Goal: Information Seeking & Learning: Learn about a topic

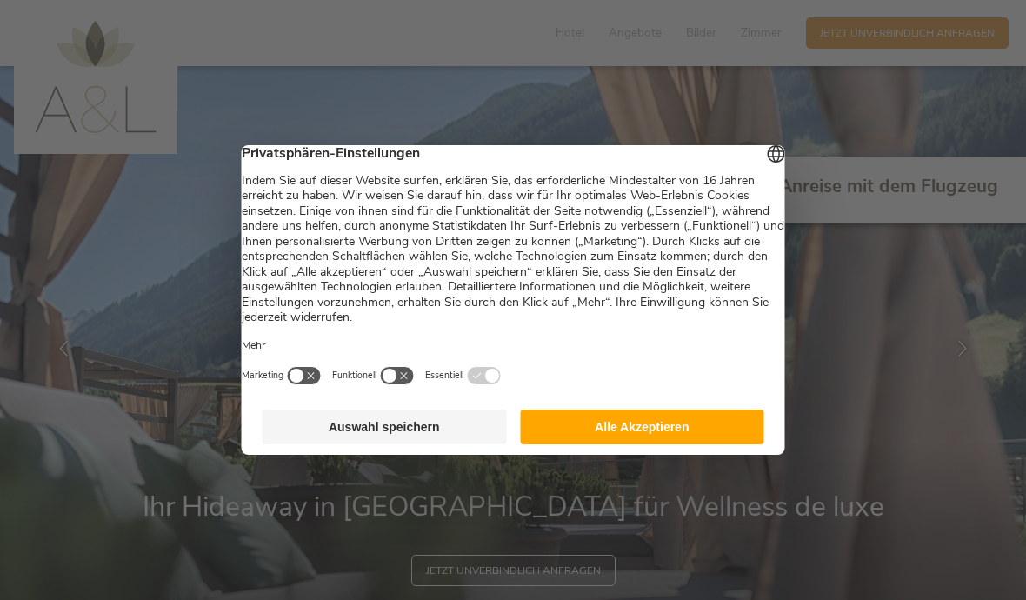
click at [628, 423] on button "Alle Akzeptieren" at bounding box center [642, 426] width 244 height 35
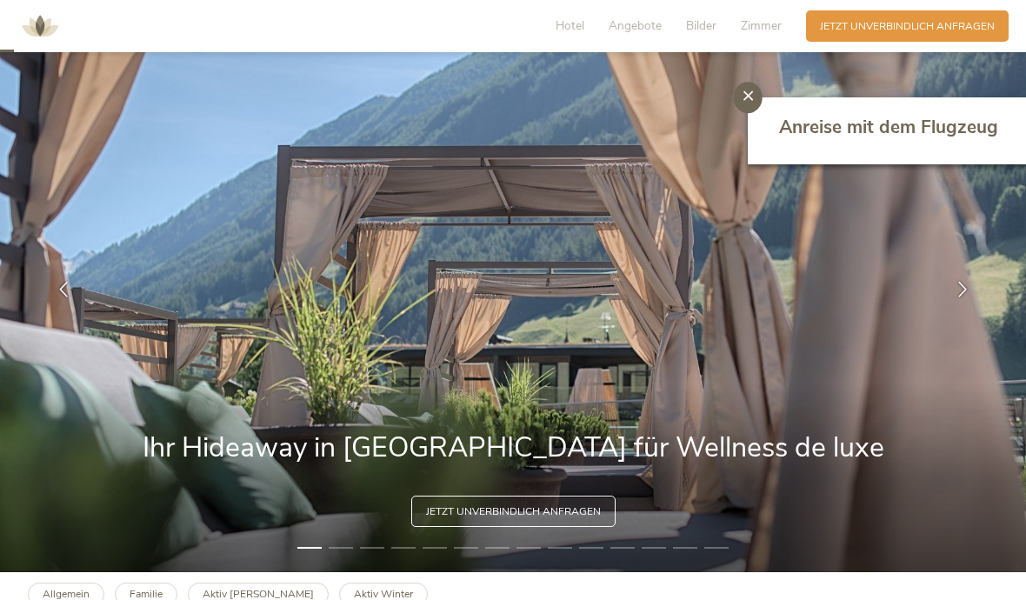
scroll to position [61, 0]
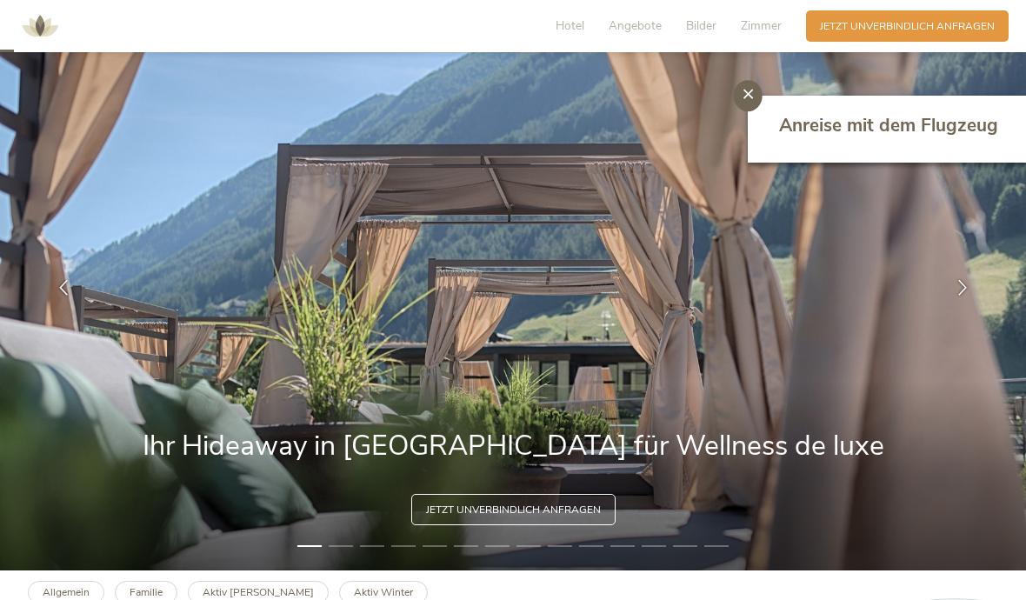
click at [535, 525] on div "Jetzt unverbindlich anfragen" at bounding box center [513, 509] width 204 height 31
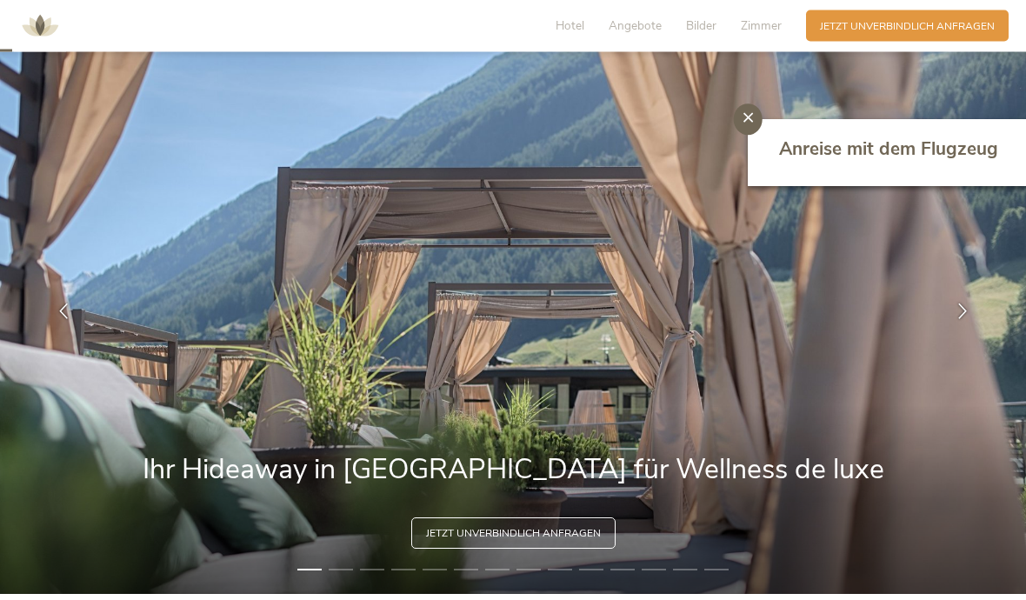
scroll to position [0, 0]
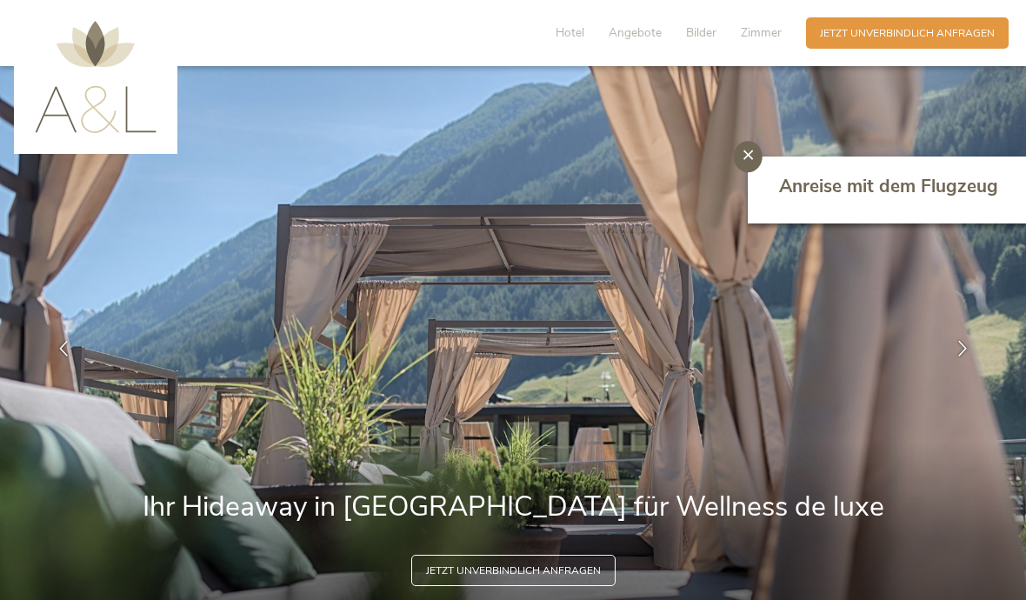
click at [574, 444] on img at bounding box center [513, 348] width 1026 height 565
click at [102, 103] on img at bounding box center [96, 77] width 122 height 112
click at [527, 442] on img at bounding box center [513, 348] width 1026 height 565
click at [446, 558] on img at bounding box center [513, 348] width 1026 height 565
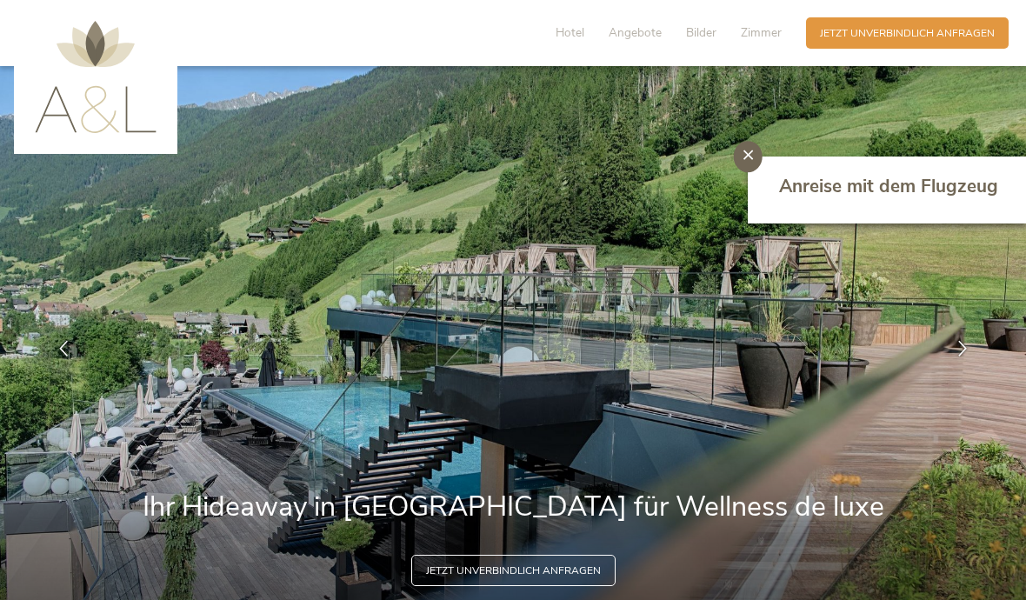
click at [745, 167] on div at bounding box center [747, 156] width 29 height 31
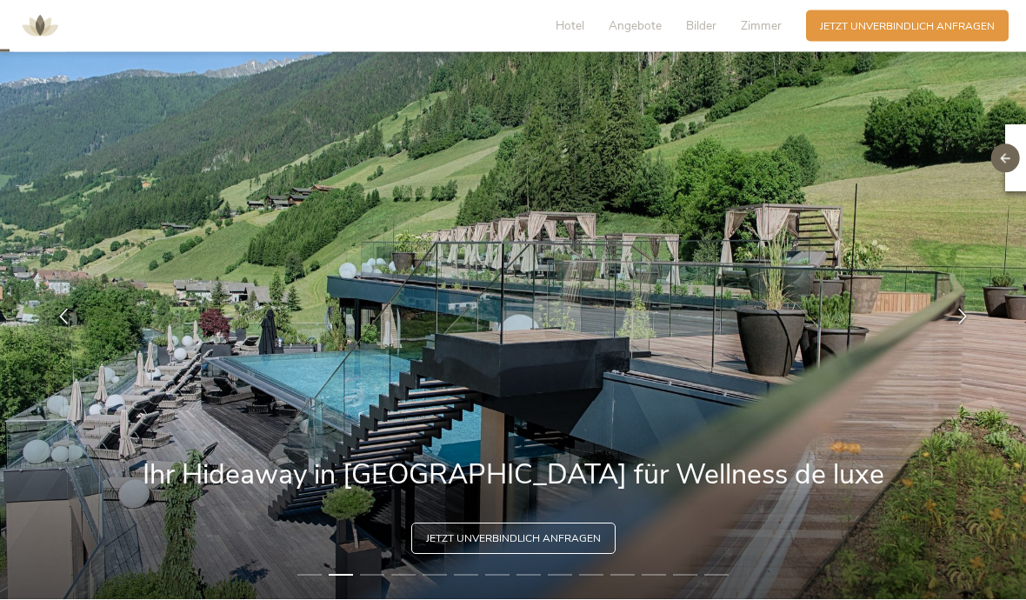
scroll to position [30, 0]
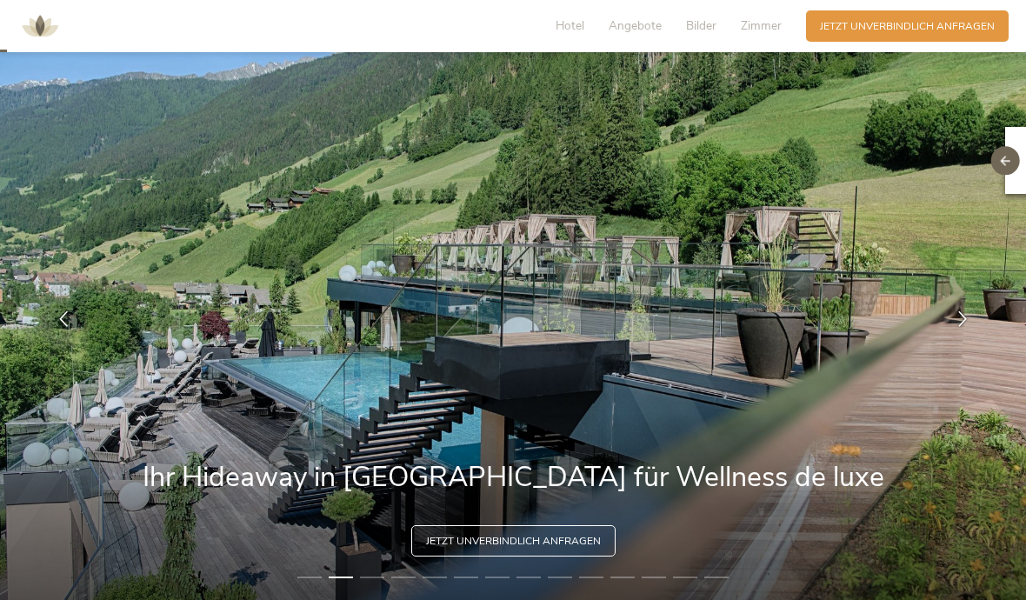
click at [959, 331] on div at bounding box center [961, 318] width 43 height 43
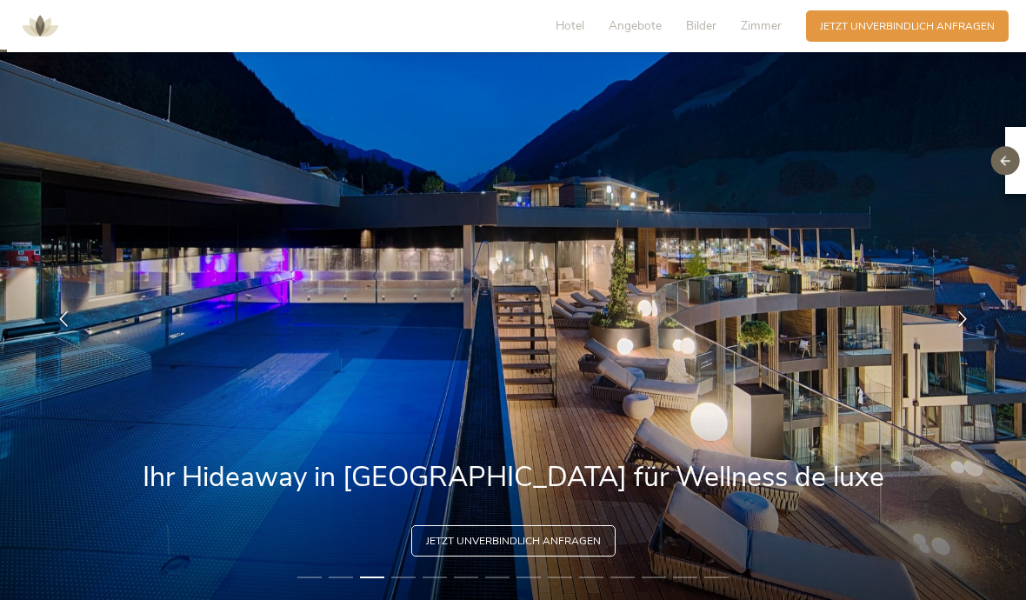
click at [966, 327] on icon at bounding box center [962, 319] width 16 height 16
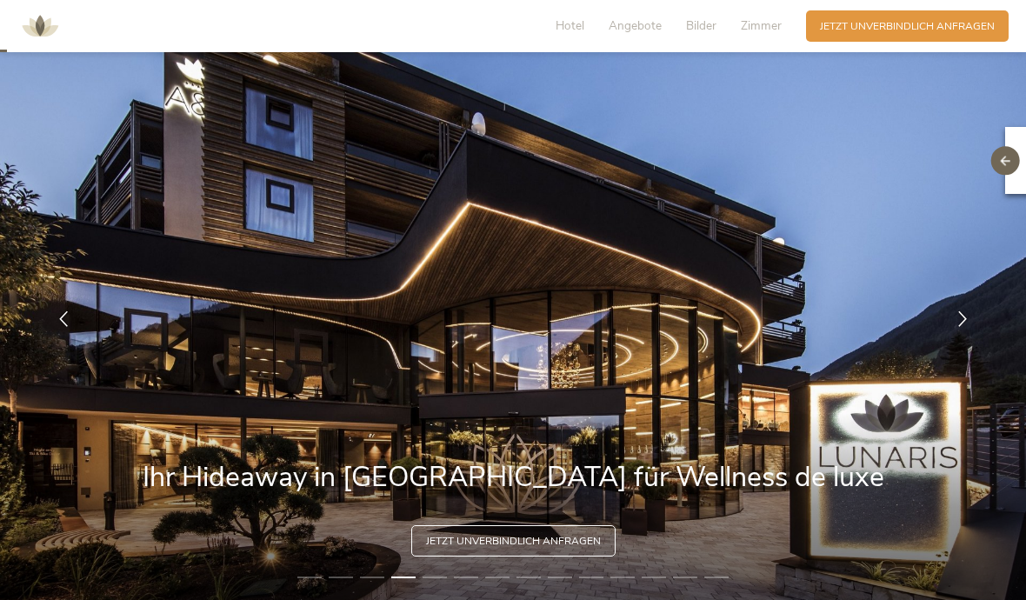
click at [959, 327] on icon at bounding box center [962, 319] width 16 height 16
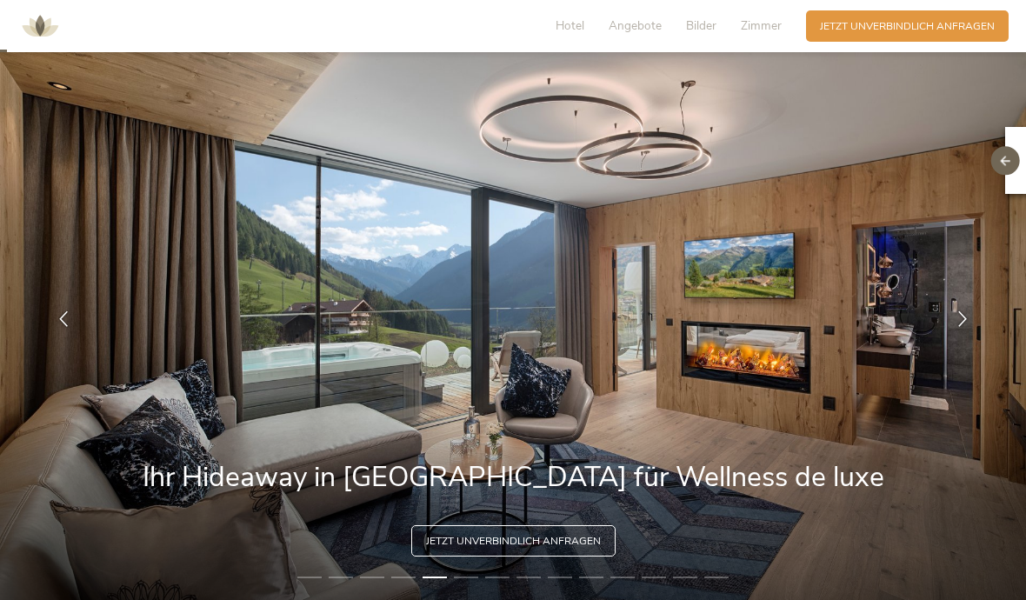
click at [959, 327] on icon at bounding box center [962, 319] width 16 height 16
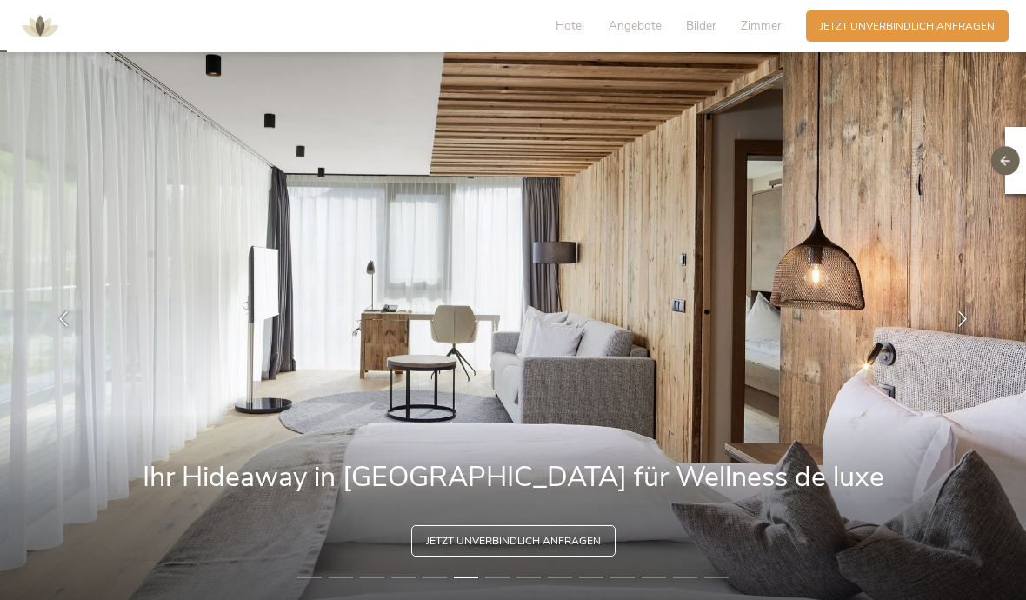
click at [960, 327] on icon at bounding box center [962, 319] width 16 height 16
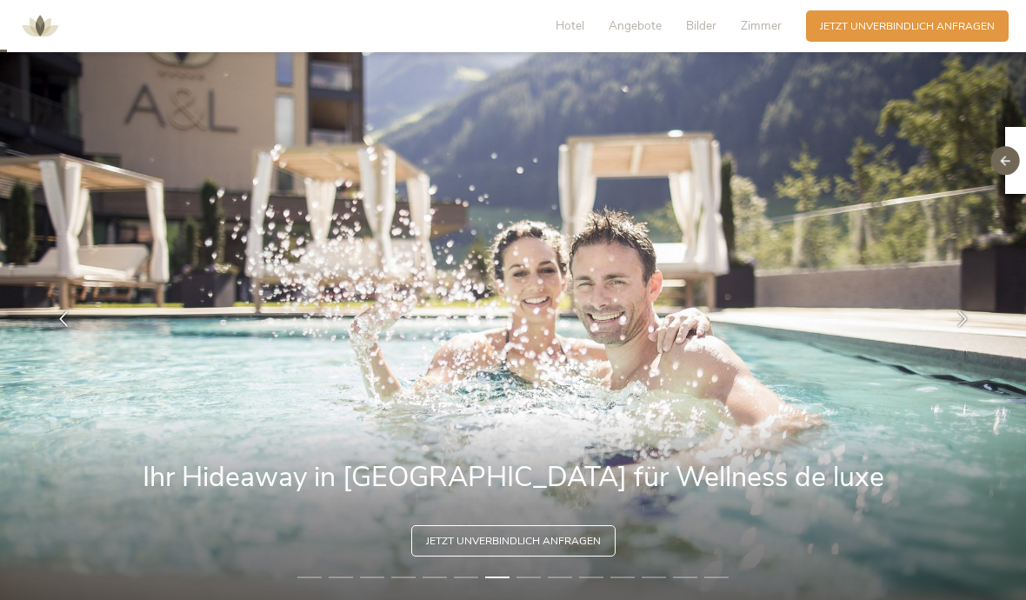
click at [948, 341] on div at bounding box center [961, 318] width 43 height 43
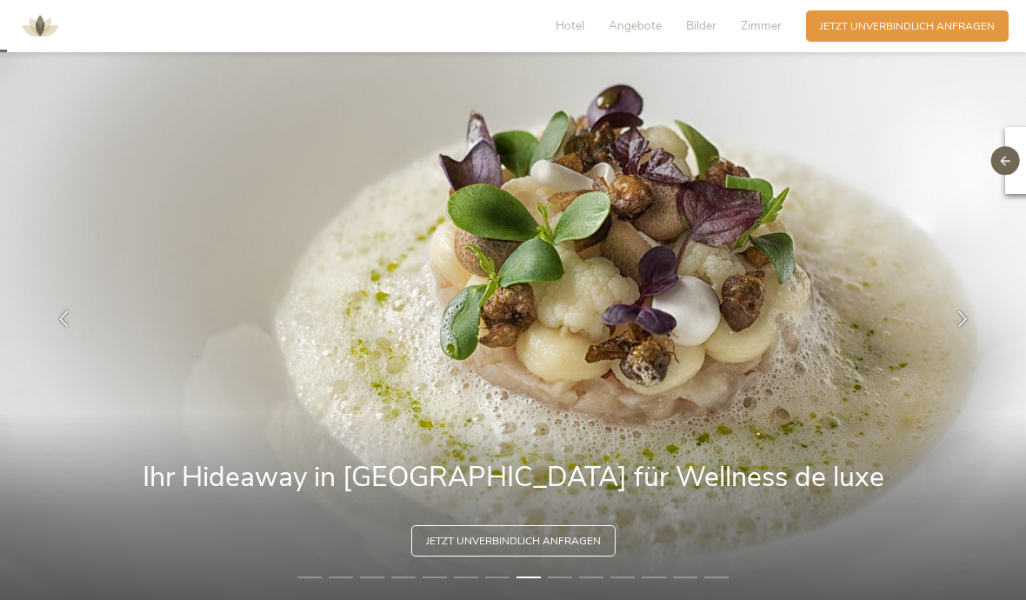
click at [961, 327] on icon at bounding box center [962, 319] width 16 height 16
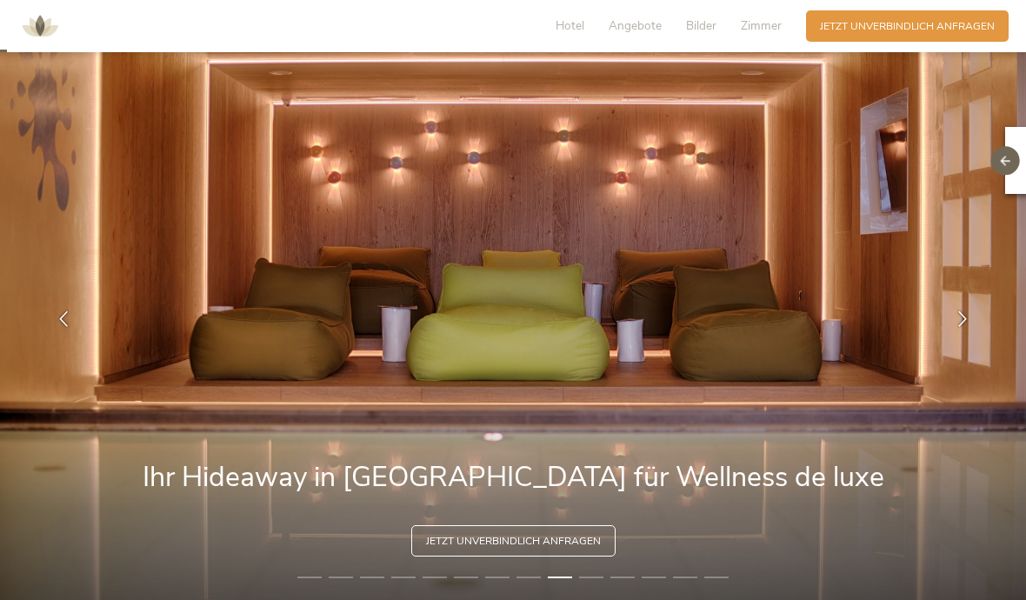
click at [968, 327] on icon at bounding box center [962, 319] width 16 height 16
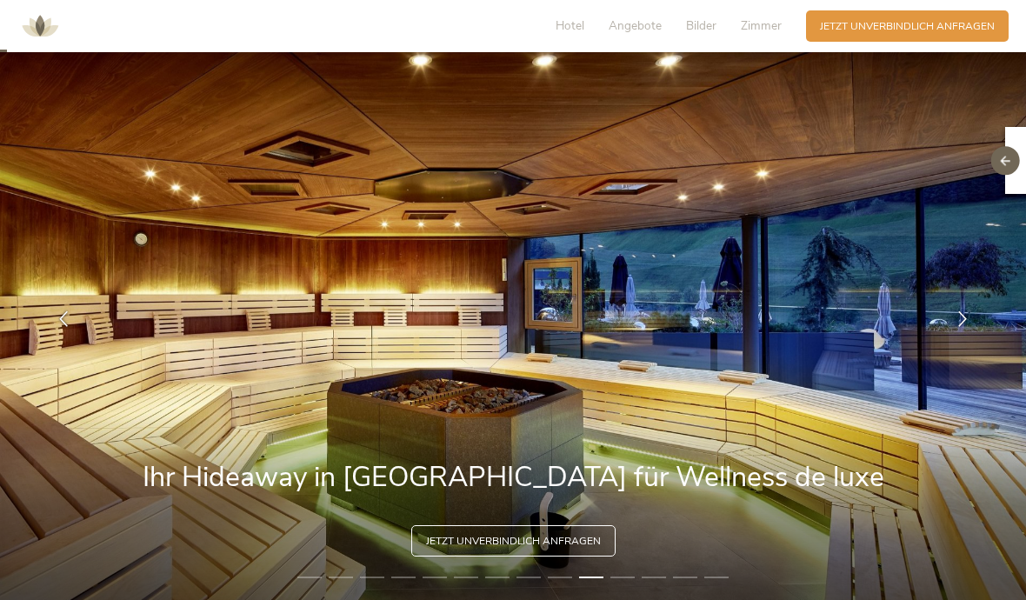
click at [967, 327] on icon at bounding box center [962, 319] width 16 height 16
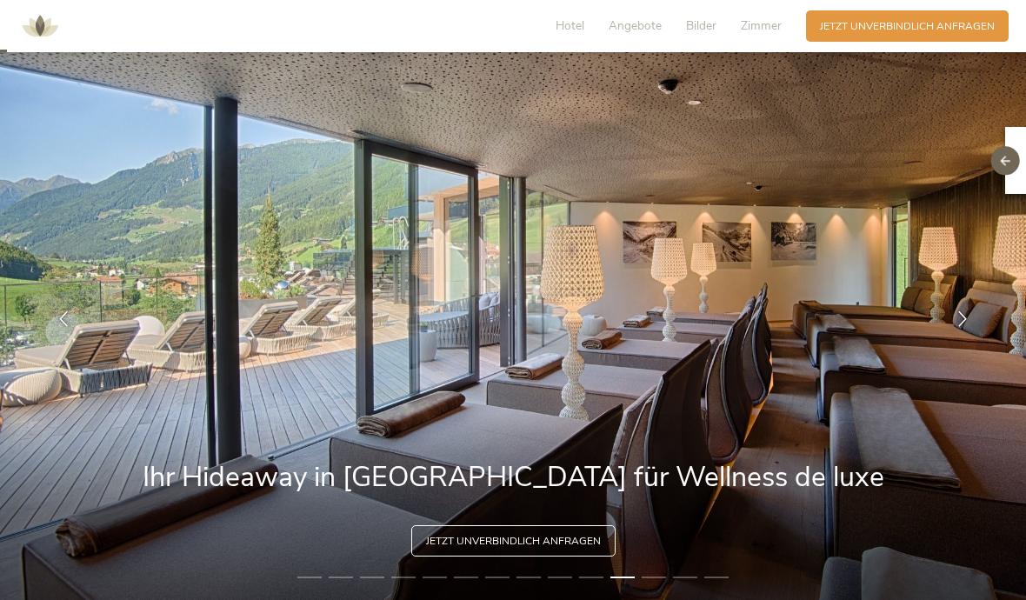
click at [962, 327] on icon at bounding box center [962, 319] width 16 height 16
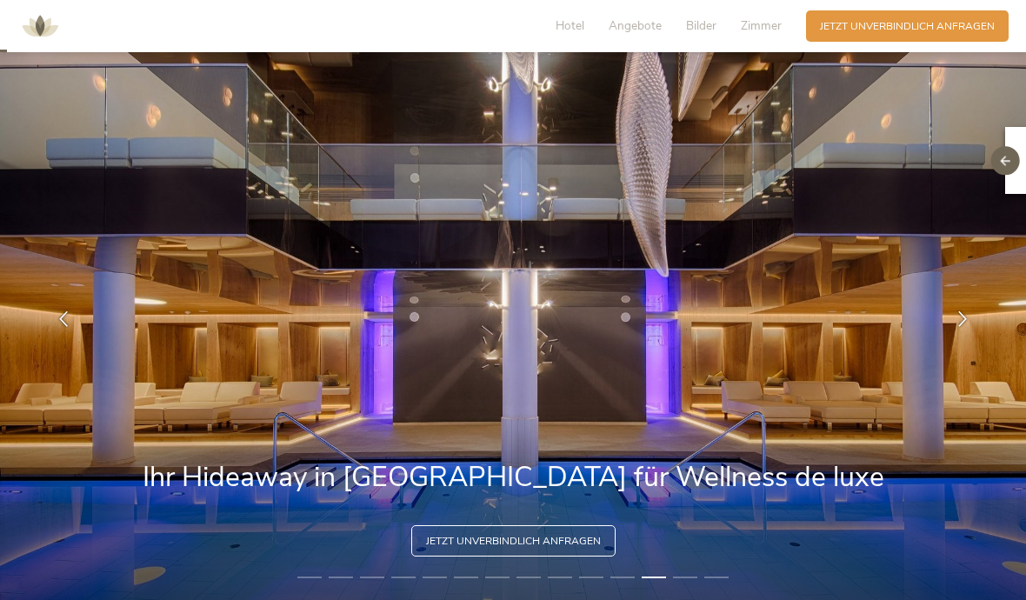
click at [962, 327] on icon at bounding box center [962, 319] width 16 height 16
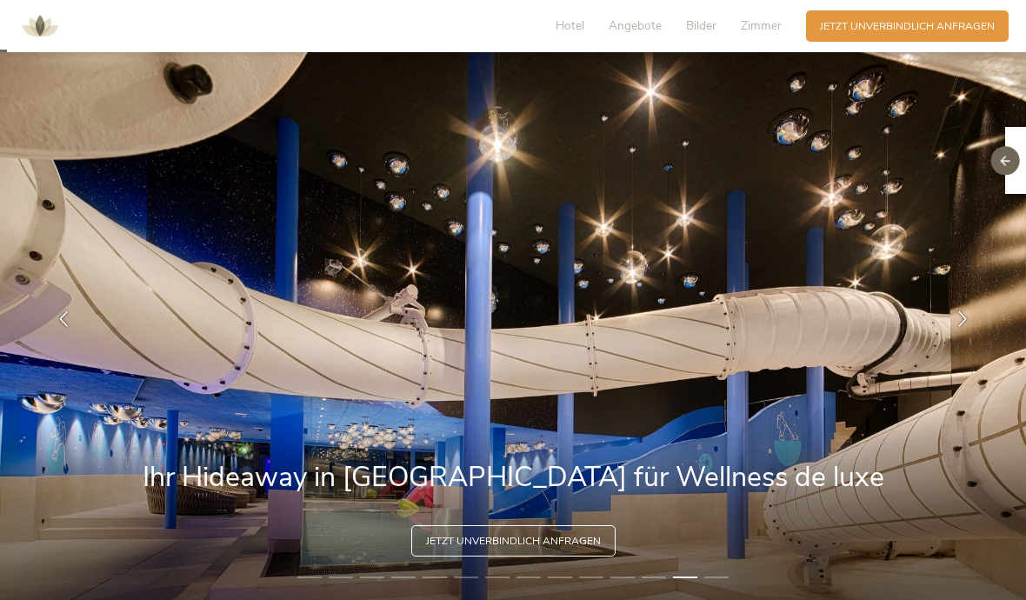
click at [972, 341] on div at bounding box center [961, 318] width 43 height 43
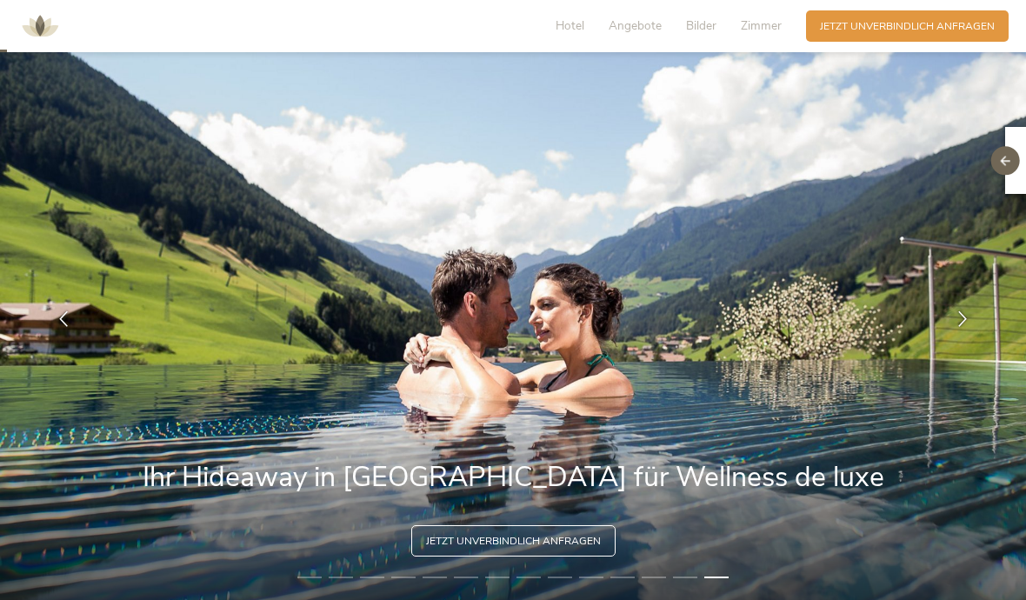
click at [970, 327] on icon at bounding box center [962, 319] width 16 height 16
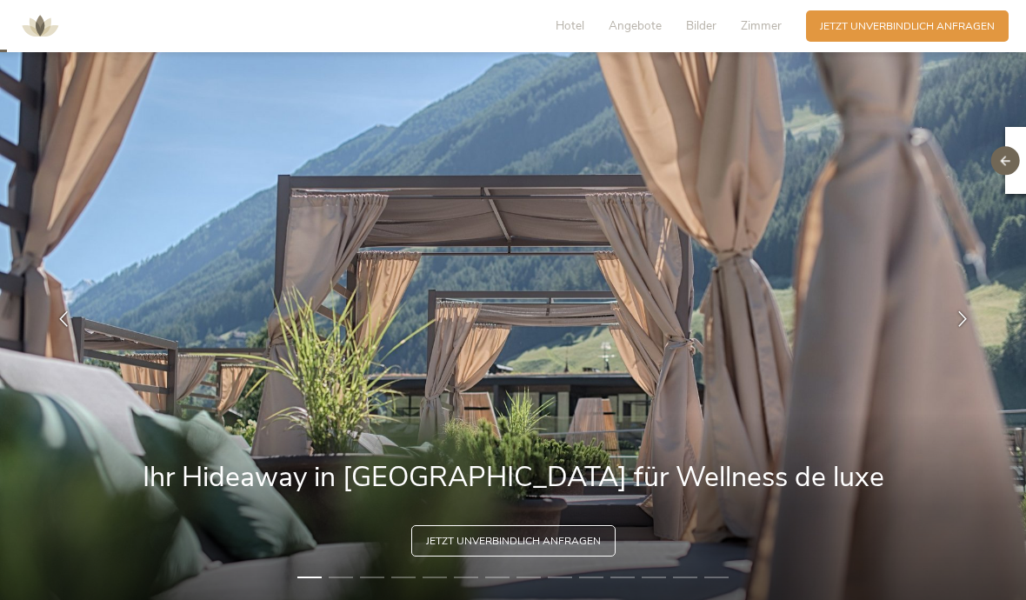
click at [962, 327] on icon at bounding box center [962, 319] width 16 height 16
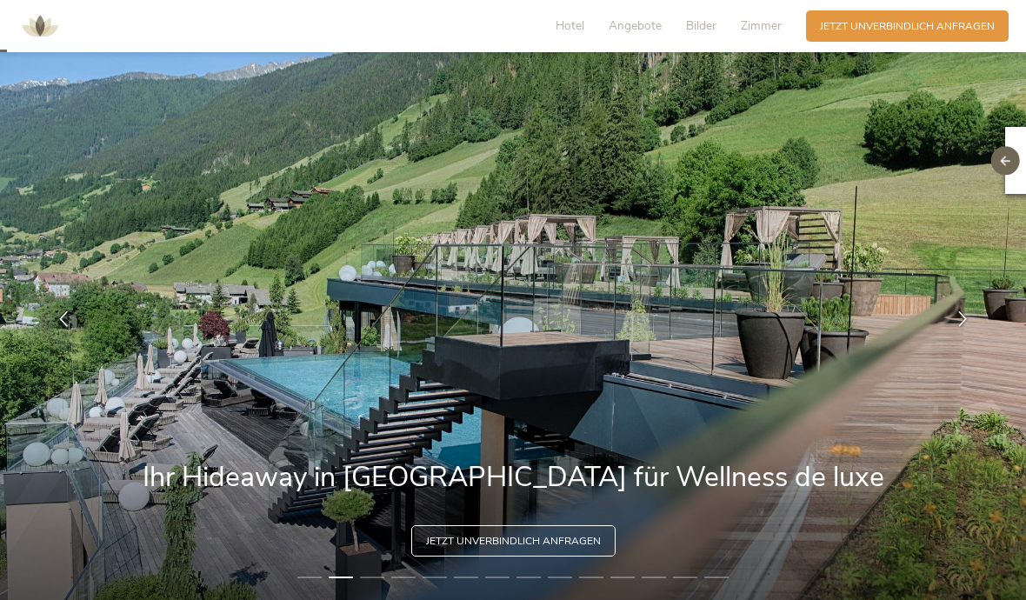
click at [1007, 157] on icon at bounding box center [1005, 161] width 10 height 10
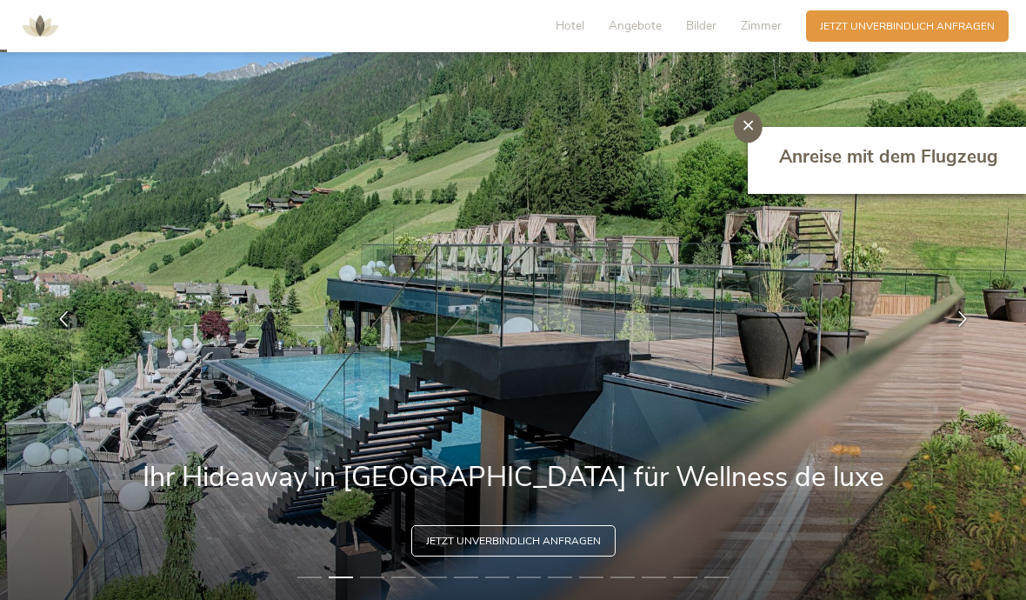
click at [743, 122] on icon at bounding box center [748, 125] width 10 height 10
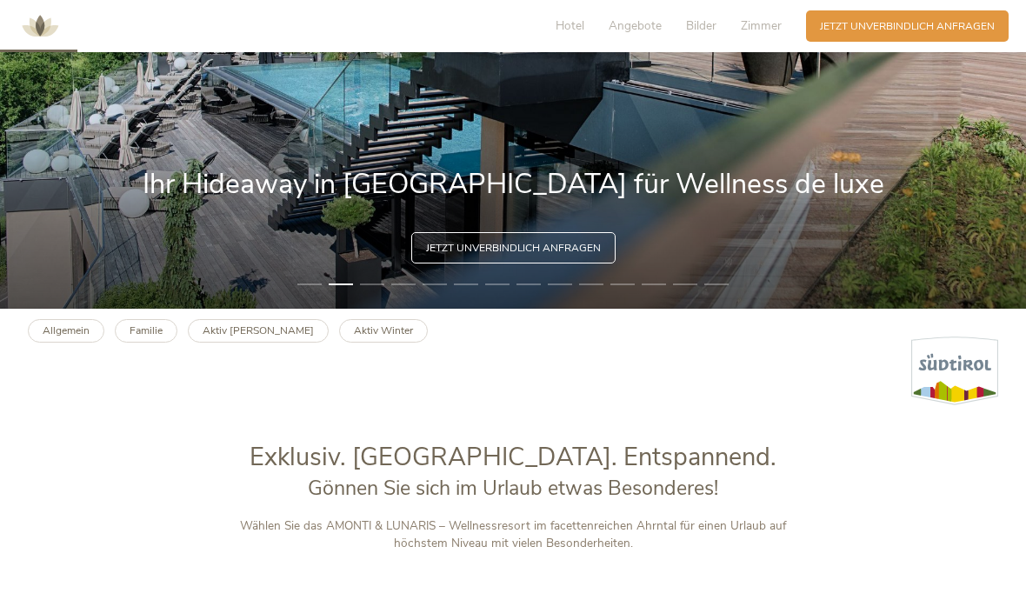
scroll to position [335, 0]
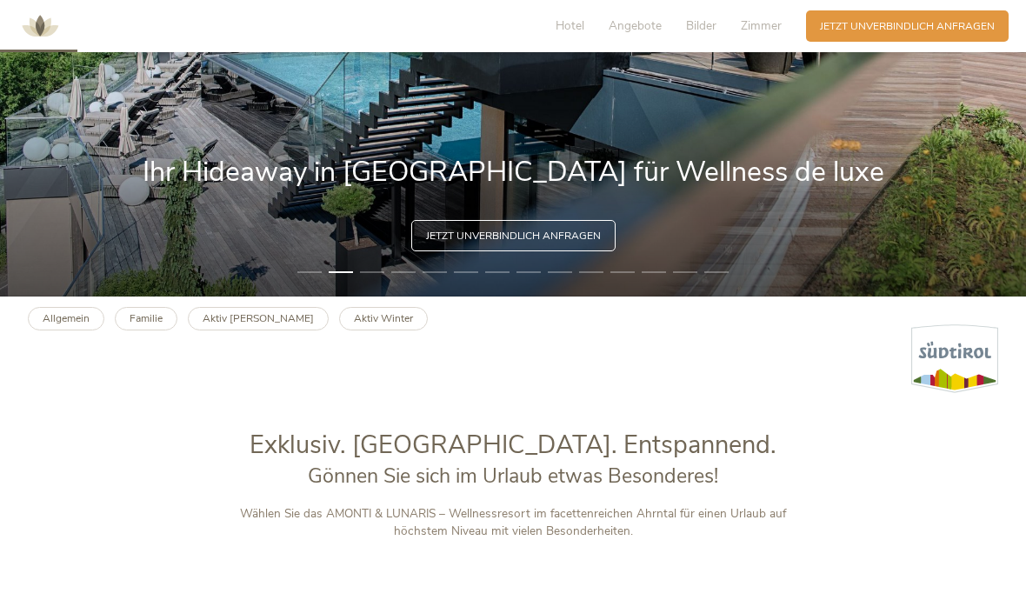
click at [63, 325] on b "Allgemein" at bounding box center [66, 318] width 47 height 14
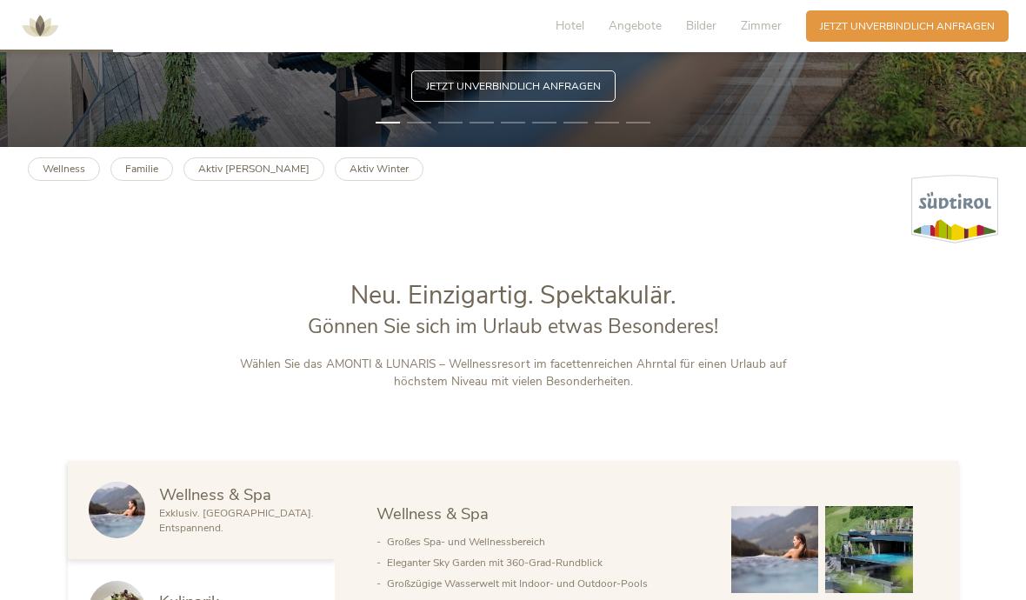
scroll to position [482, 0]
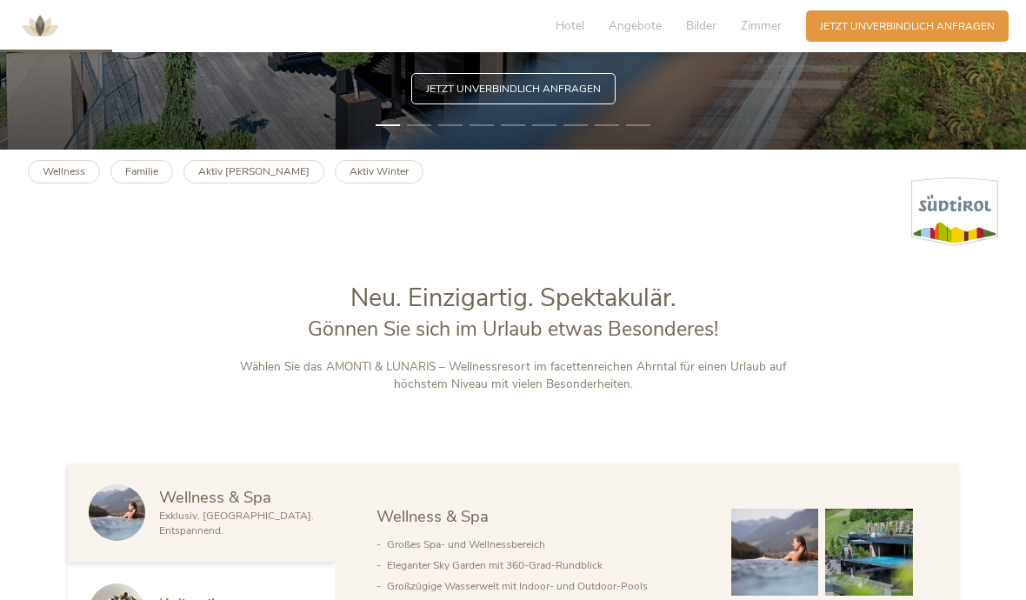
click at [153, 178] on b "Familie" at bounding box center [141, 171] width 33 height 14
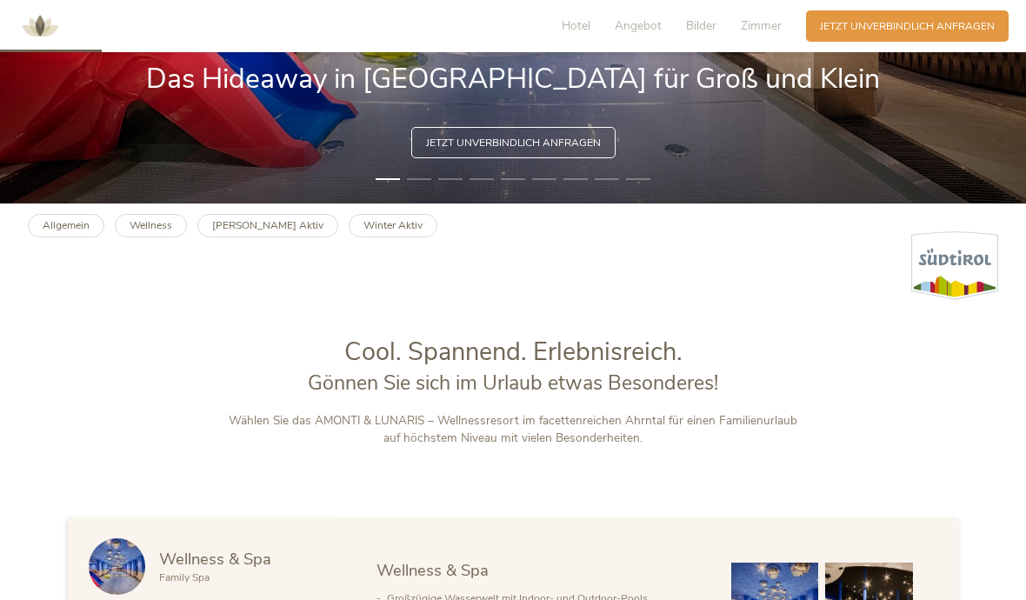
scroll to position [427, 0]
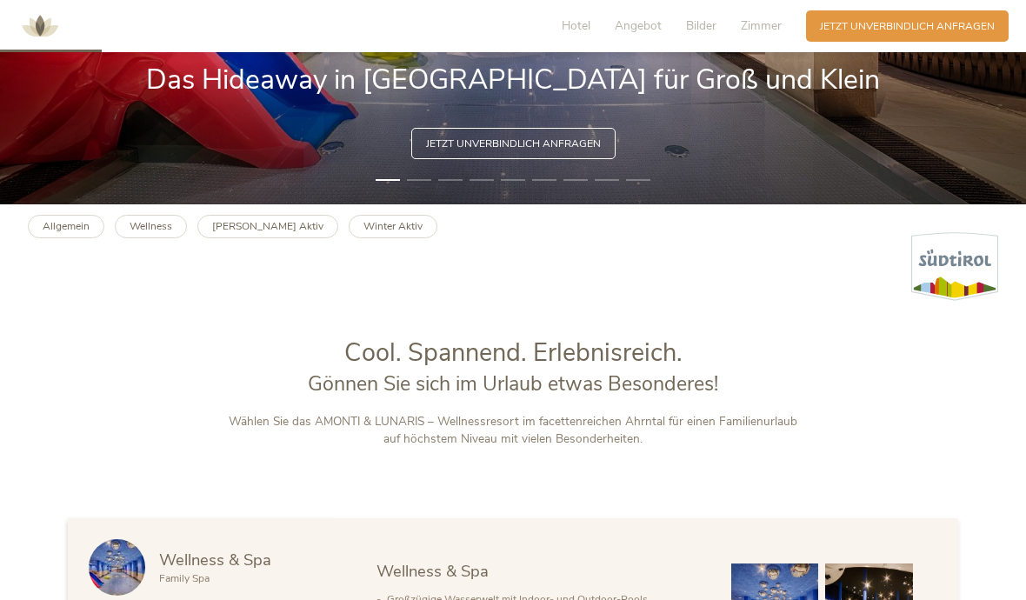
click at [249, 238] on link "Sommer Aktiv" at bounding box center [267, 226] width 141 height 23
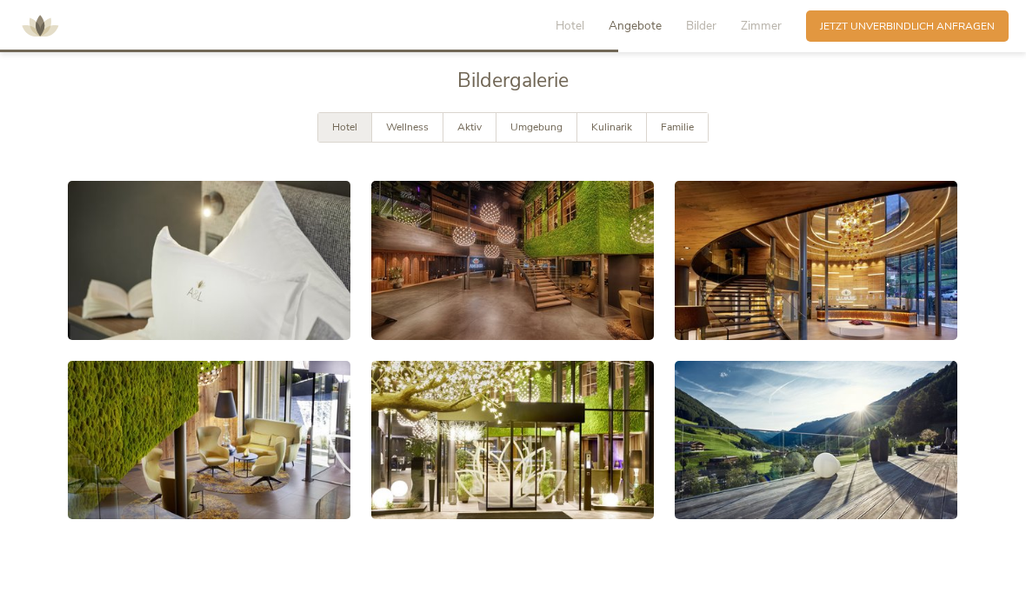
scroll to position [2615, 0]
